Goal: Information Seeking & Learning: Check status

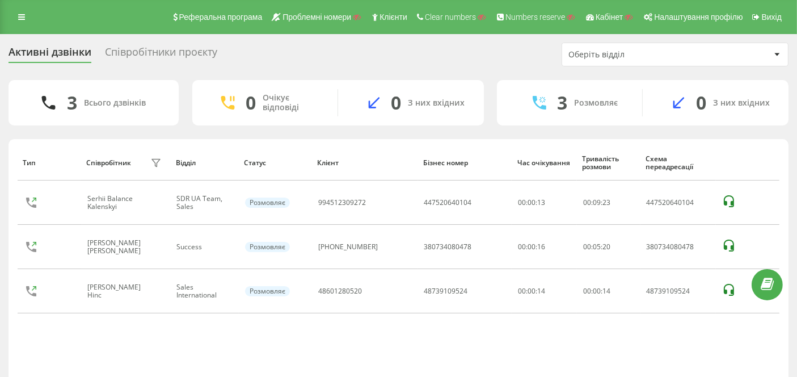
click at [18, 9] on div "Реферальна програма Проблемні номери Клієнти Clear numbers Numbers reserve Кабі…" at bounding box center [398, 17] width 797 height 34
click at [19, 22] on link at bounding box center [21, 17] width 20 height 16
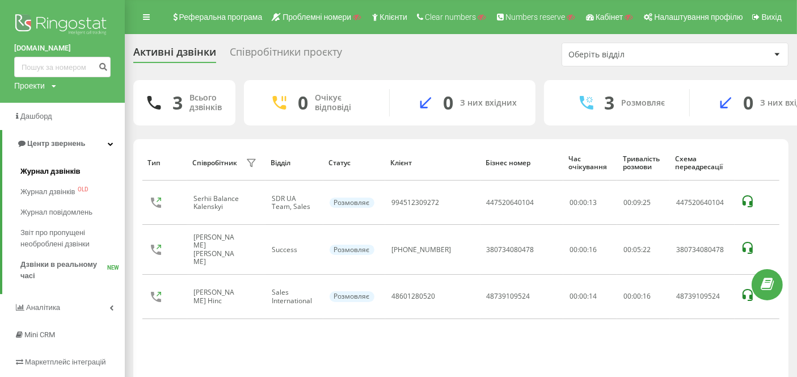
click at [49, 171] on span "Журнал дзвінків" at bounding box center [50, 171] width 60 height 11
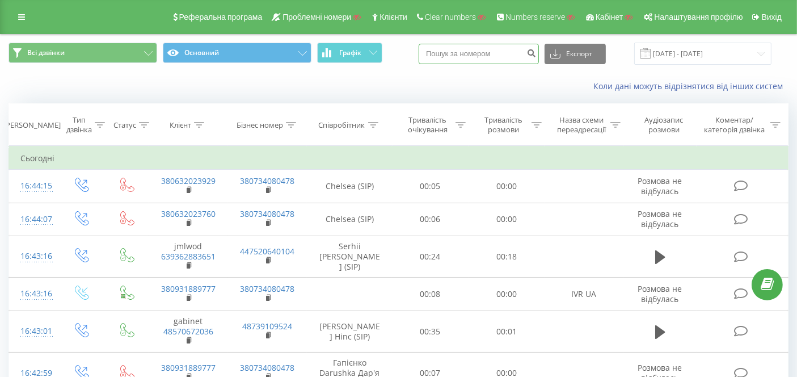
click at [483, 47] on input at bounding box center [479, 54] width 120 height 20
paste input "380931889777"
type input "380931889777"
click at [536, 51] on icon "submit" at bounding box center [532, 51] width 10 height 7
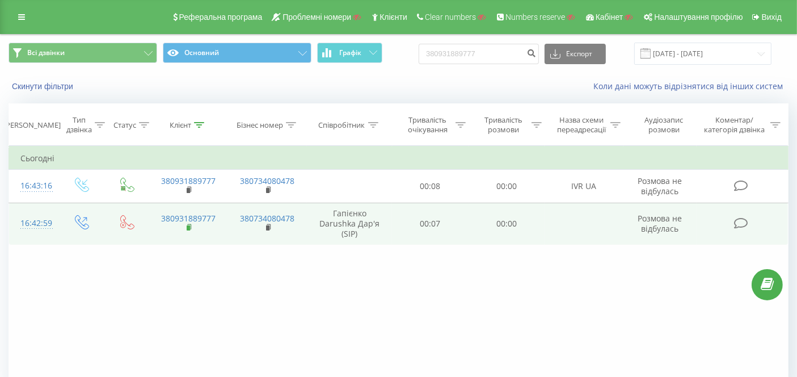
click at [191, 224] on icon at bounding box center [190, 226] width 4 height 5
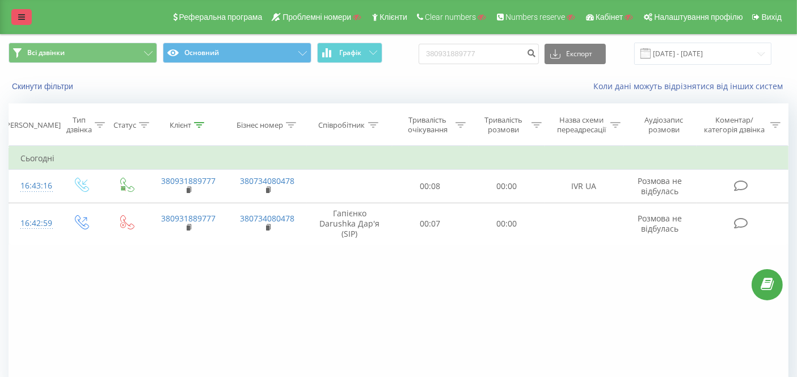
click at [21, 22] on link at bounding box center [21, 17] width 20 height 16
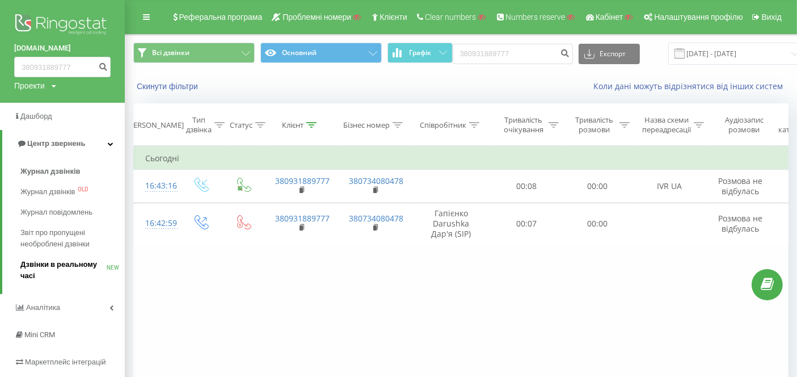
click at [66, 263] on span "Дзвінки в реальному часі" at bounding box center [63, 270] width 86 height 23
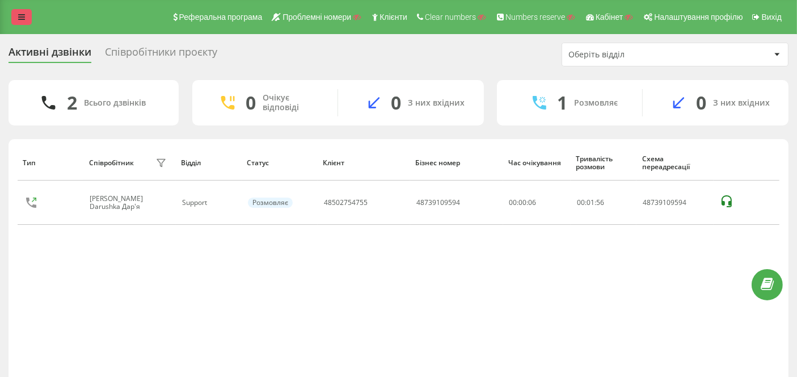
click at [15, 12] on link at bounding box center [21, 17] width 20 height 16
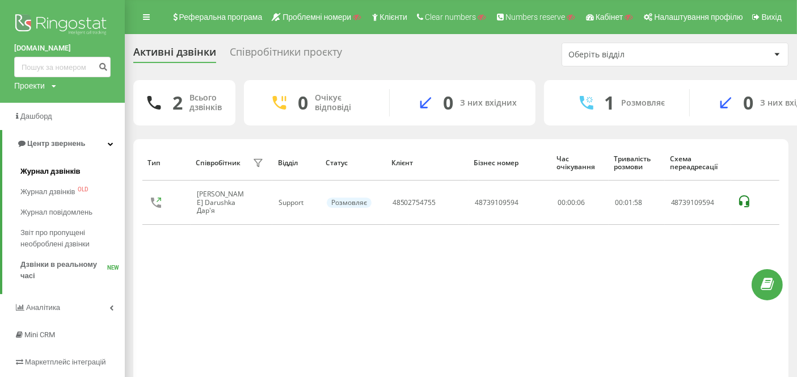
click at [53, 166] on span "Журнал дзвінків" at bounding box center [50, 171] width 60 height 11
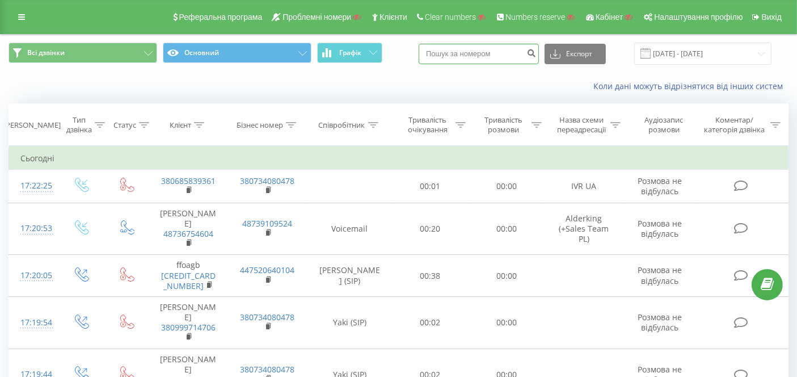
click at [487, 54] on input at bounding box center [479, 54] width 120 height 20
paste input "380685839361"
type input "380685839361"
click at [536, 51] on icon "submit" at bounding box center [532, 51] width 10 height 7
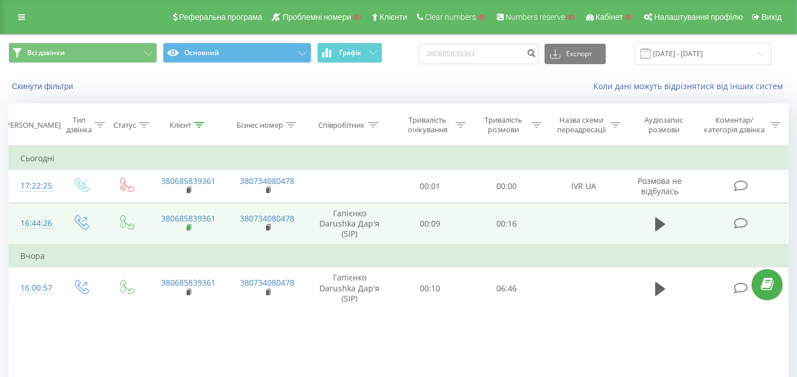
click at [189, 225] on rect at bounding box center [188, 227] width 3 height 5
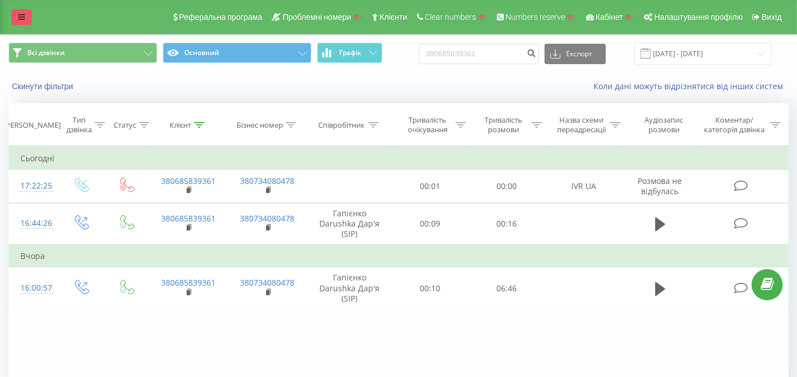
click at [26, 19] on link at bounding box center [21, 17] width 20 height 16
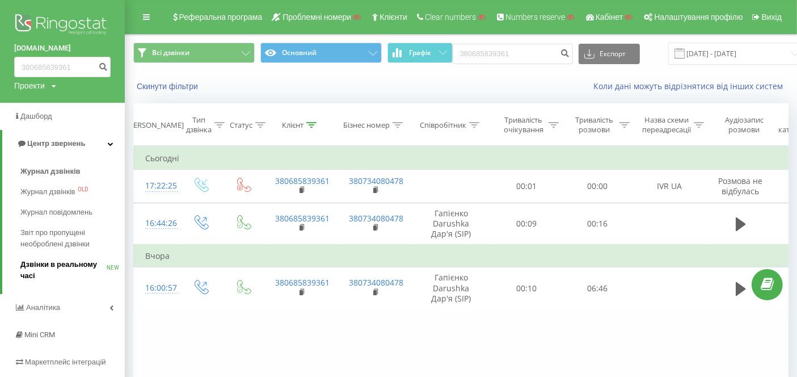
click at [66, 260] on span "Дзвінки в реальному часі" at bounding box center [63, 270] width 86 height 23
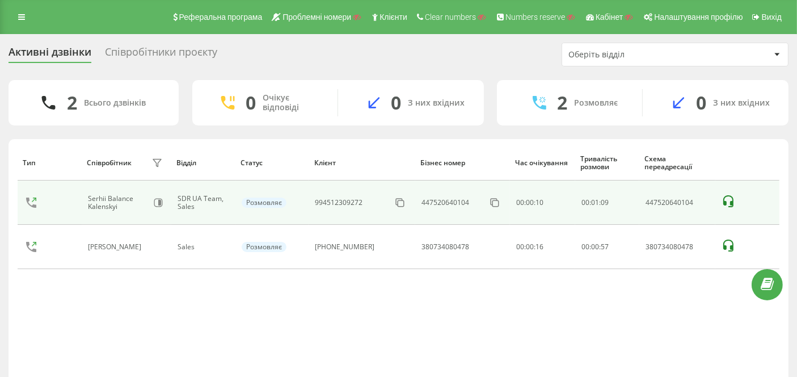
click at [724, 197] on icon at bounding box center [729, 202] width 14 height 14
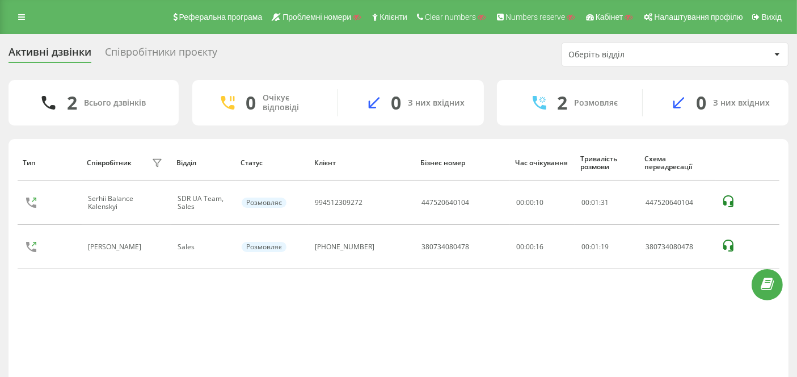
drag, startPoint x: 393, startPoint y: 199, endPoint x: 298, endPoint y: 37, distance: 187.7
click at [0, 0] on icon at bounding box center [0, 0] width 0 height 0
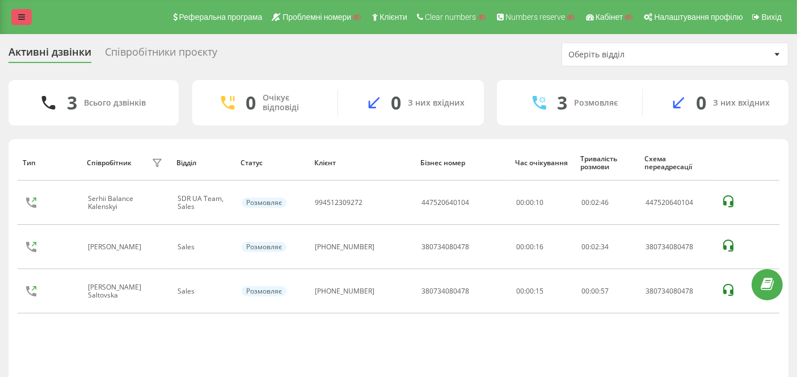
click at [28, 19] on link at bounding box center [21, 17] width 20 height 16
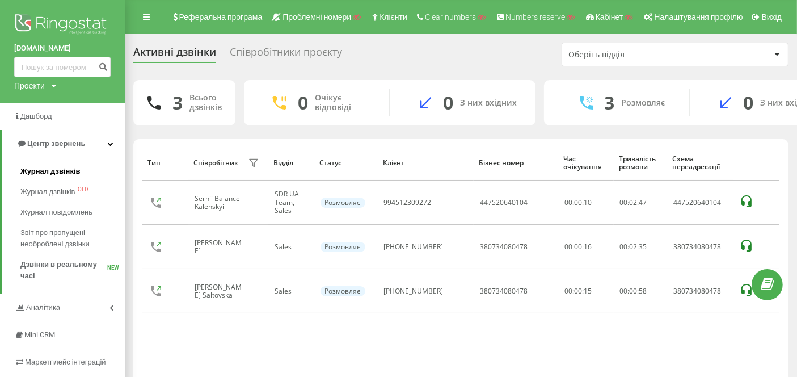
click at [57, 171] on span "Журнал дзвінків" at bounding box center [50, 171] width 60 height 11
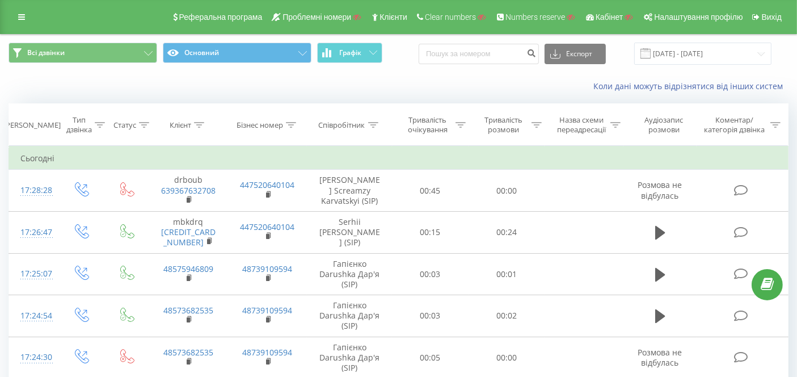
click at [514, 119] on div "Тривалість розмови" at bounding box center [504, 124] width 50 height 19
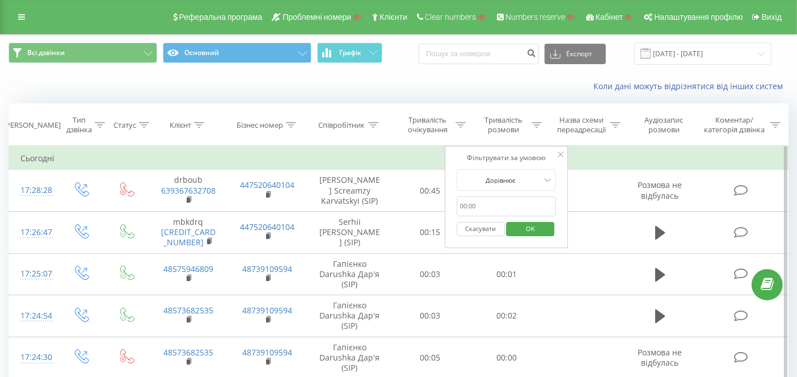
click at [496, 205] on input "text" at bounding box center [507, 206] width 100 height 20
click at [558, 152] on icon at bounding box center [561, 155] width 6 height 6
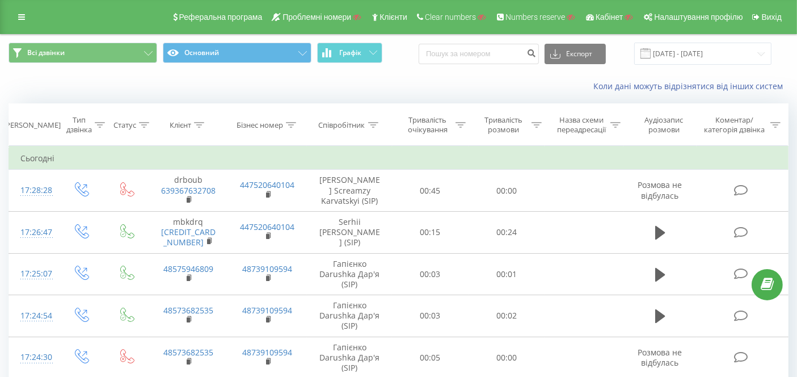
click at [426, 70] on div "Всі дзвінки Основний Графік Експорт .csv .xls .xlsx [DATE] - [DATE]" at bounding box center [399, 54] width 796 height 38
click at [16, 14] on link at bounding box center [21, 17] width 20 height 16
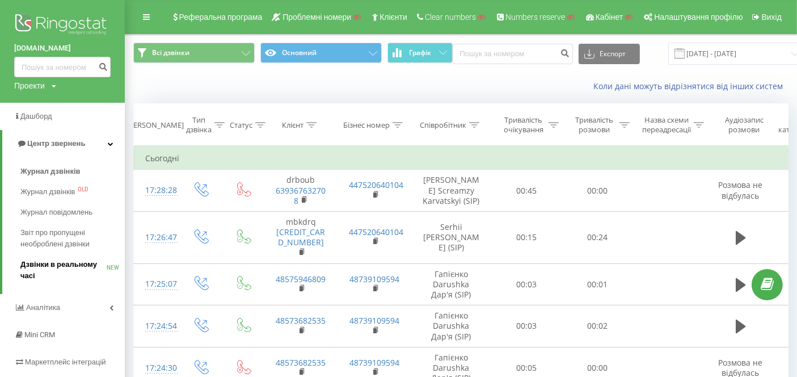
click at [52, 263] on span "Дзвінки в реальному часі" at bounding box center [63, 270] width 86 height 23
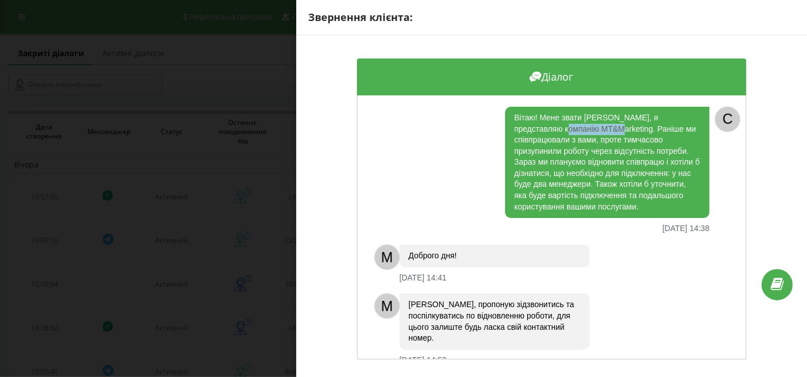
drag, startPoint x: 598, startPoint y: 128, endPoint x: 546, endPoint y: 127, distance: 51.1
click at [546, 127] on div "Вітаю! Мене звати [PERSON_NAME], я представляю компанію MT&Marketing. Раніше ми…" at bounding box center [607, 162] width 204 height 111
copy div "MT&Marketing"
click at [464, 184] on div "Вітаю! Мене звати Роман, я представляю компанію MT&Marketing. Раніше ми співпра…" at bounding box center [539, 170] width 340 height 127
click at [230, 142] on div "Звернення клієнта: Діалог Вітаю! Мене звати Роман, я представляю компанію MT&Ma…" at bounding box center [403, 188] width 807 height 377
